Goal: Transaction & Acquisition: Purchase product/service

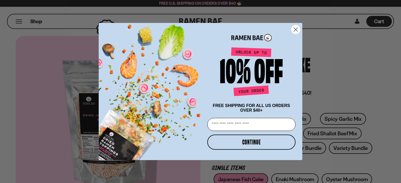
click at [299, 31] on circle "Close dialog" at bounding box center [295, 29] width 9 height 9
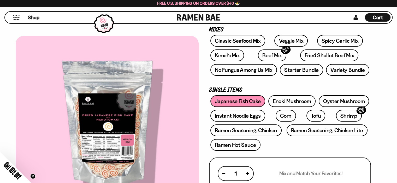
scroll to position [78, 0]
click at [257, 116] on link "Instant Noodle Eggs" at bounding box center [237, 116] width 55 height 12
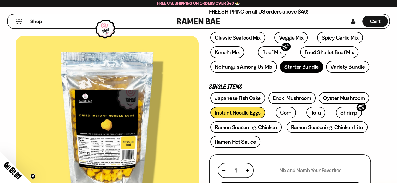
scroll to position [104, 0]
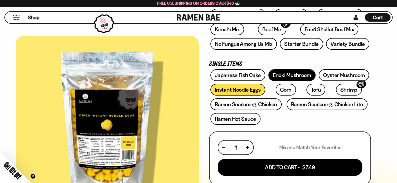
click at [301, 72] on link "Enoki Mushroom" at bounding box center [291, 75] width 47 height 12
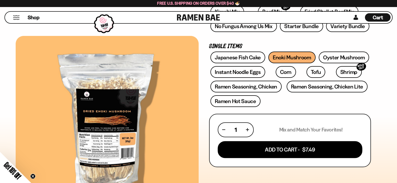
scroll to position [131, 0]
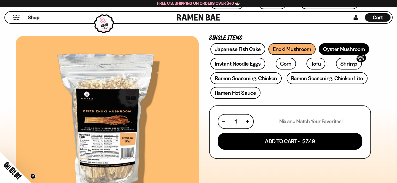
click at [353, 51] on link "Oyster Mushroom" at bounding box center [344, 49] width 51 height 12
